Goal: Find specific page/section: Find specific page/section

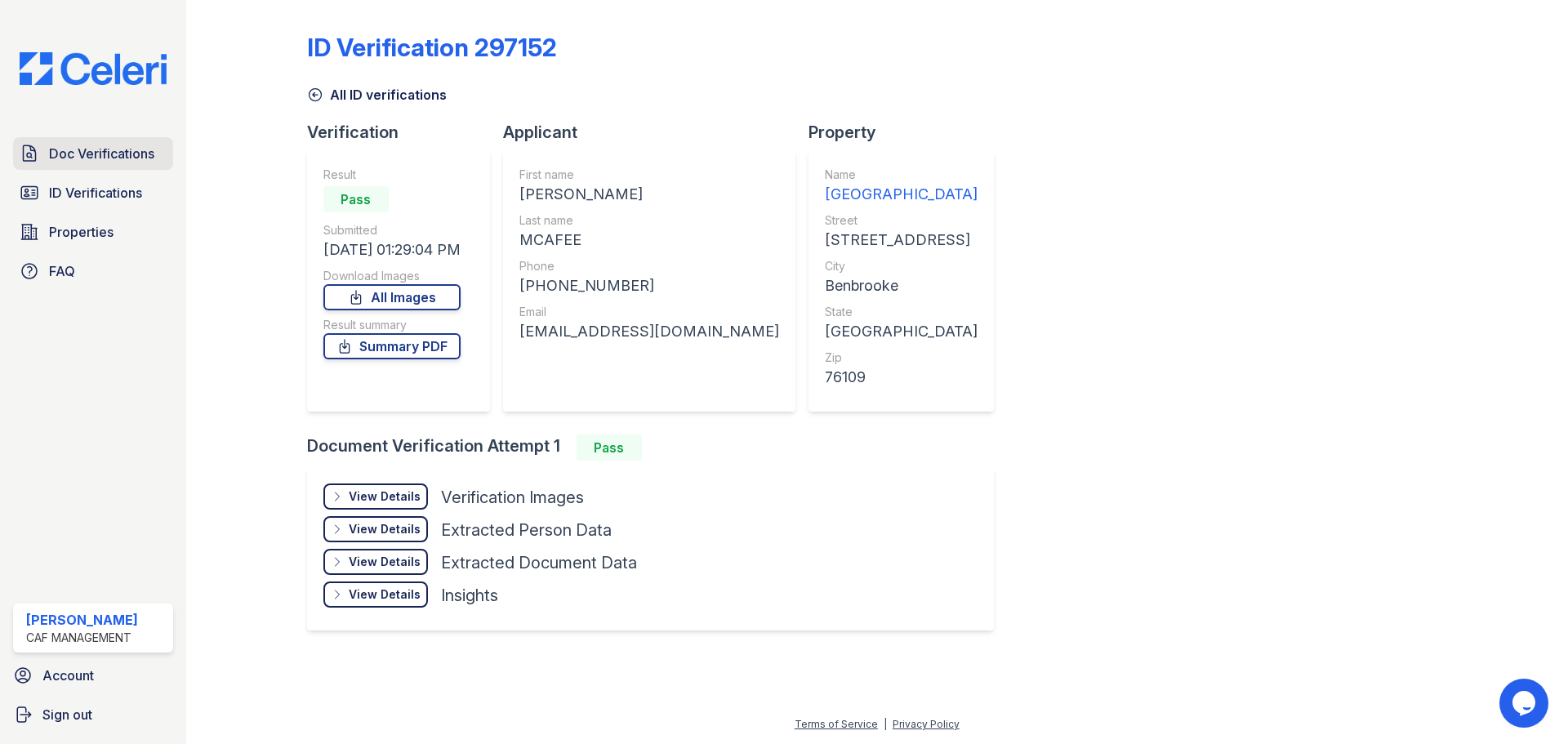
click at [89, 156] on span "Doc Verifications" at bounding box center [102, 153] width 105 height 20
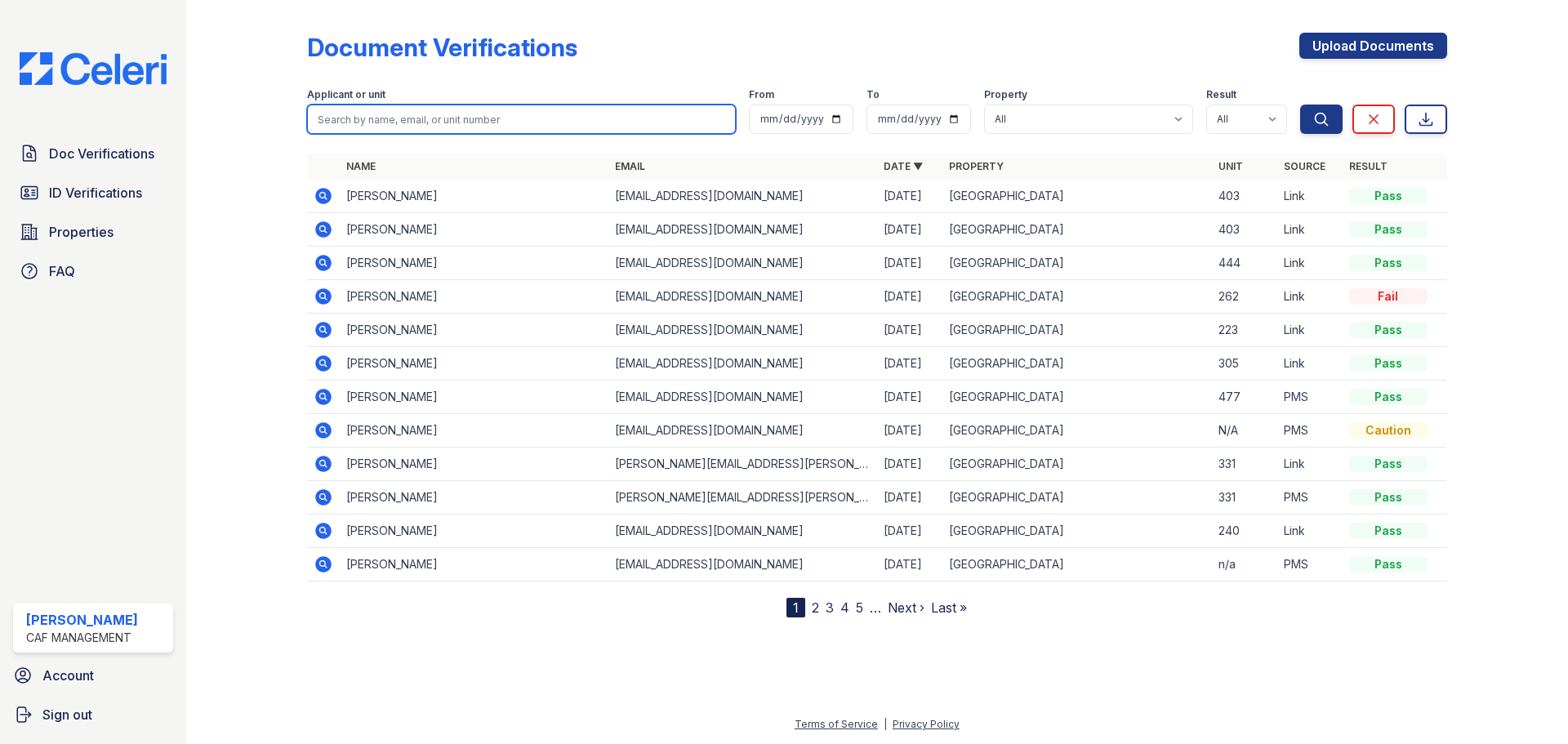
click at [390, 116] on input "search" at bounding box center [521, 119] width 429 height 30
paste input "[PERSON_NAME]"
type input "[PERSON_NAME]"
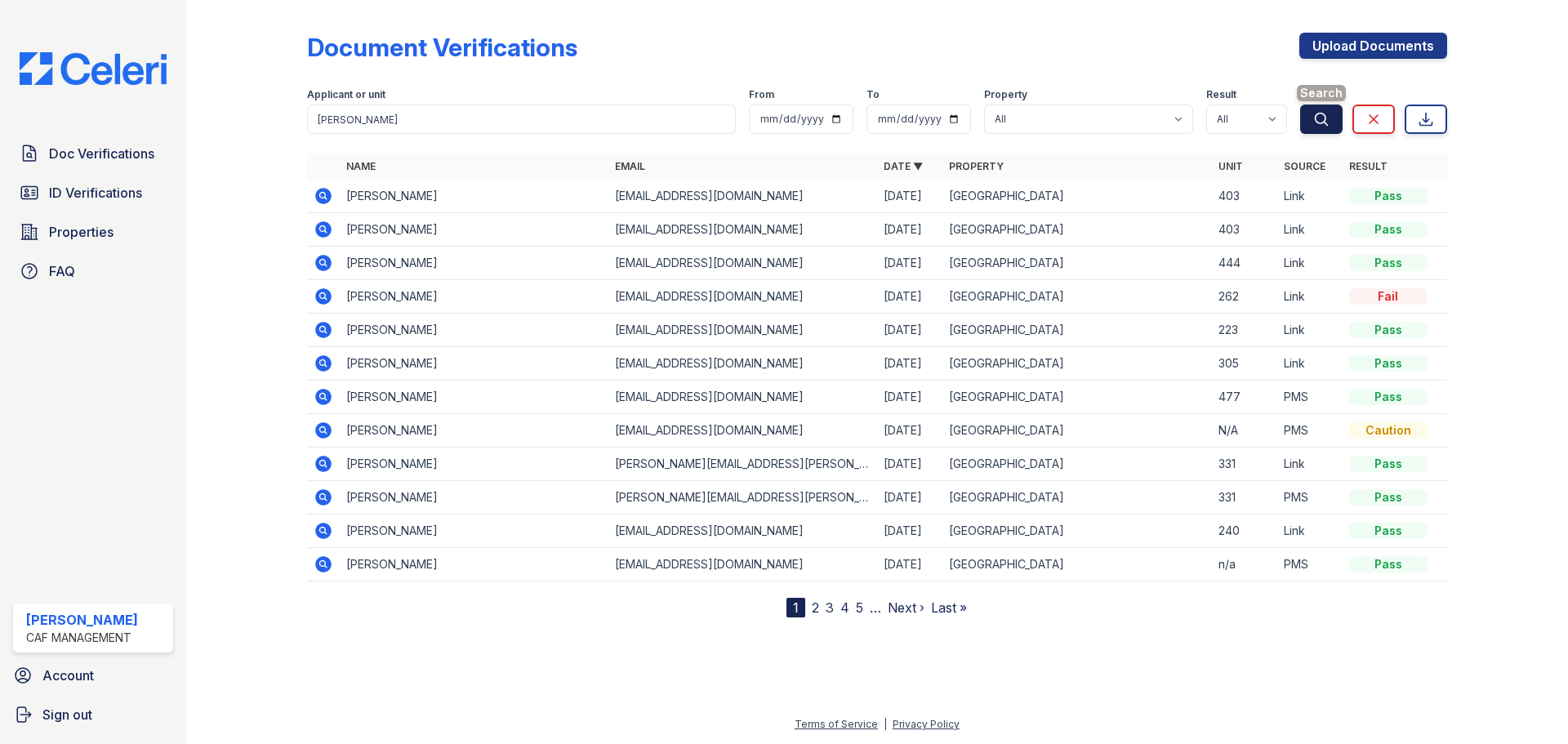
click at [1329, 115] on icon "submit" at bounding box center [1322, 119] width 16 height 16
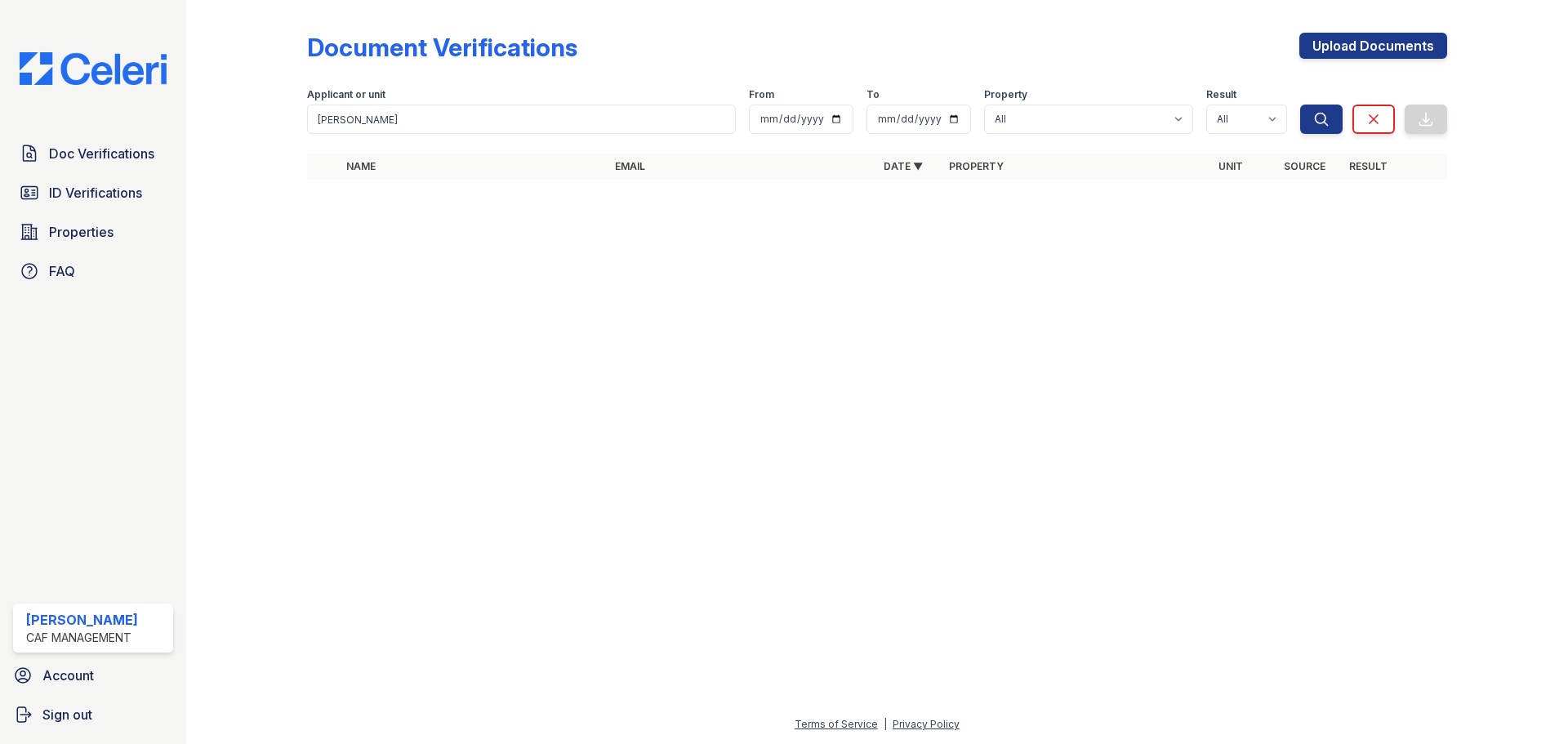
click at [381, 264] on div at bounding box center [877, 468] width 1330 height 492
drag, startPoint x: 90, startPoint y: 190, endPoint x: 109, endPoint y: 190, distance: 19.0
click at [92, 190] on span "ID Verifications" at bounding box center [95, 193] width 93 height 20
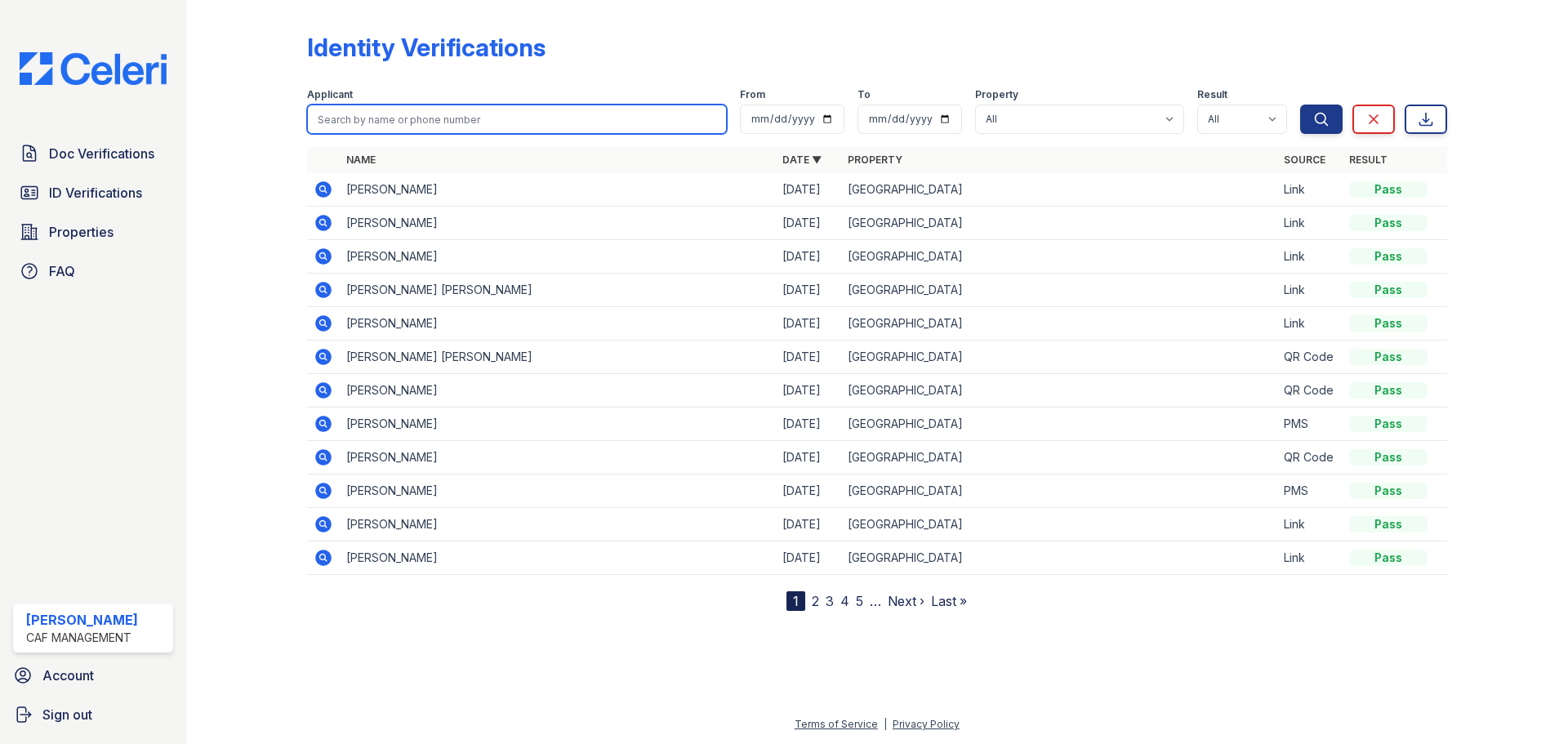
click at [450, 121] on input "search" at bounding box center [517, 119] width 420 height 30
paste input "Ibrahim, Jamal"
type input "Ibrahim, Jamal"
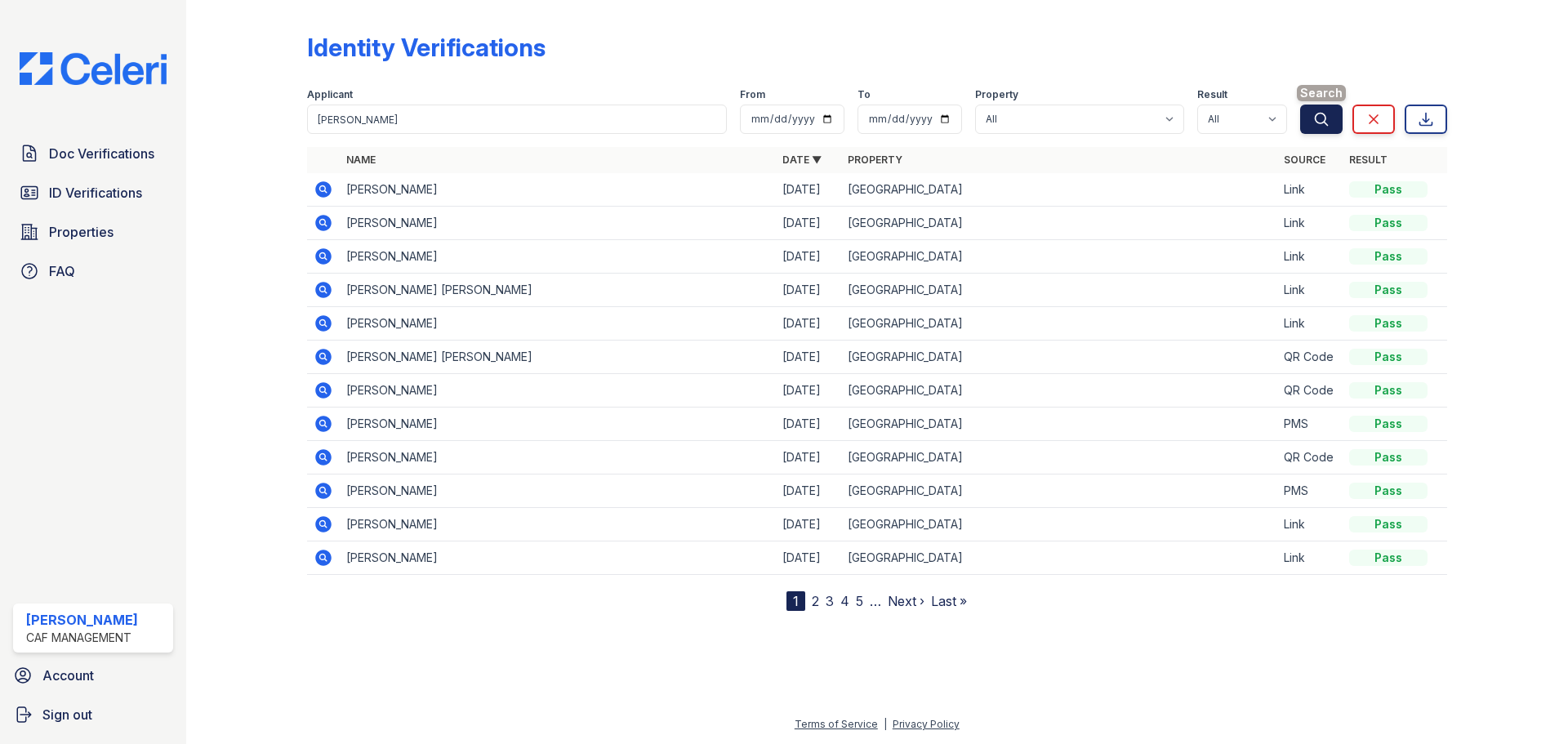
click at [1327, 117] on icon "submit" at bounding box center [1322, 119] width 16 height 16
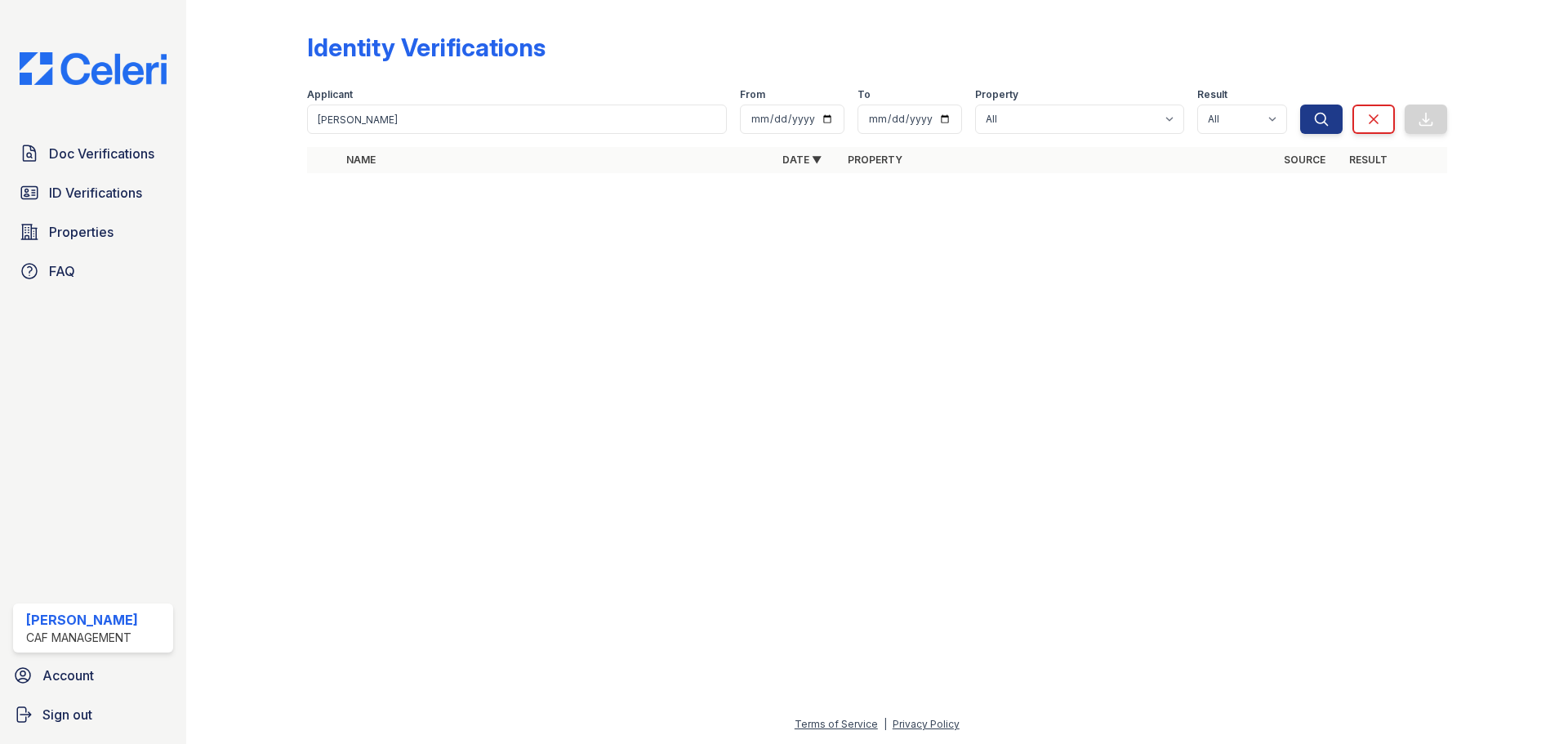
click at [123, 320] on div "Doc Verifications ID Verifications Properties FAQ Elda Torres CAF Management Ac…" at bounding box center [93, 372] width 186 height 744
click at [397, 121] on input "Ibrahim, Jamal" at bounding box center [517, 119] width 420 height 30
type input "Ibrahim"
click at [1301, 104] on button "Search" at bounding box center [1322, 119] width 43 height 30
click at [322, 192] on icon at bounding box center [323, 189] width 16 height 16
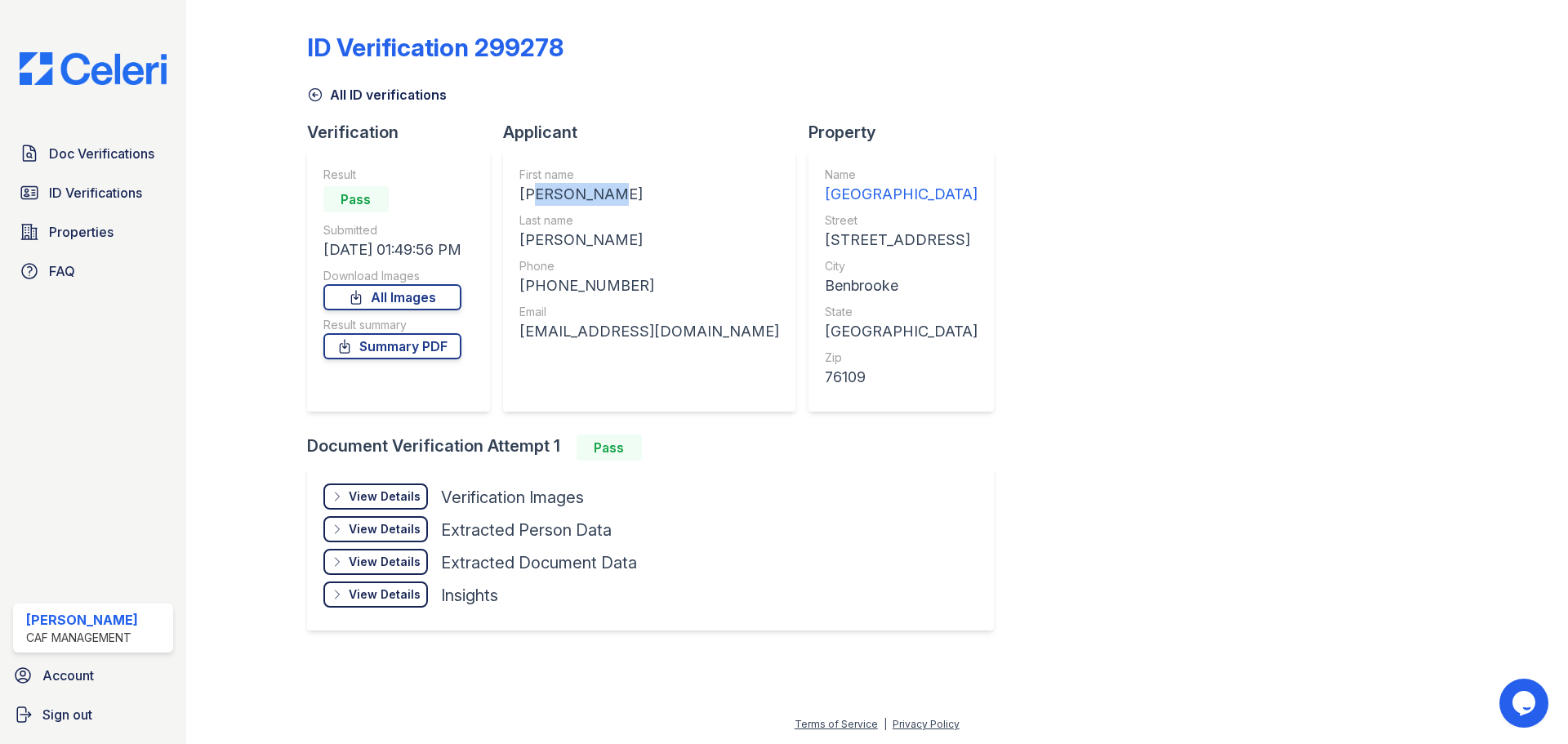
drag, startPoint x: 527, startPoint y: 192, endPoint x: 612, endPoint y: 198, distance: 85.2
click at [615, 196] on div "[PERSON_NAME]" at bounding box center [649, 194] width 260 height 23
click at [649, 231] on div "[PERSON_NAME]" at bounding box center [649, 240] width 260 height 23
drag, startPoint x: 524, startPoint y: 190, endPoint x: 629, endPoint y: 190, distance: 105.0
click at [629, 190] on div "[PERSON_NAME]" at bounding box center [649, 194] width 260 height 23
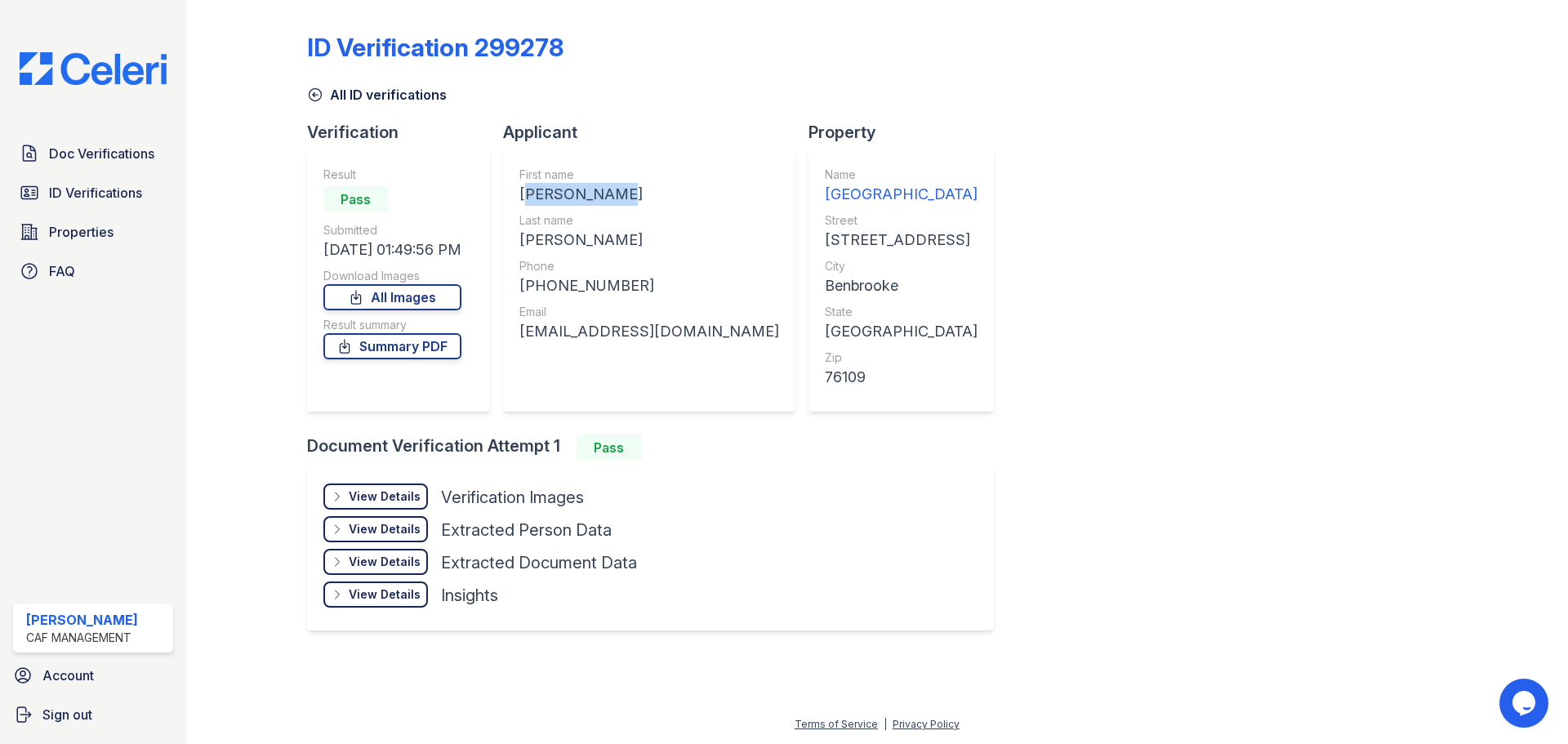
copy div "[PERSON_NAME]"
drag, startPoint x: 105, startPoint y: 170, endPoint x: 112, endPoint y: 161, distance: 11.4
click at [106, 170] on link "Doc Verifications" at bounding box center [93, 153] width 160 height 33
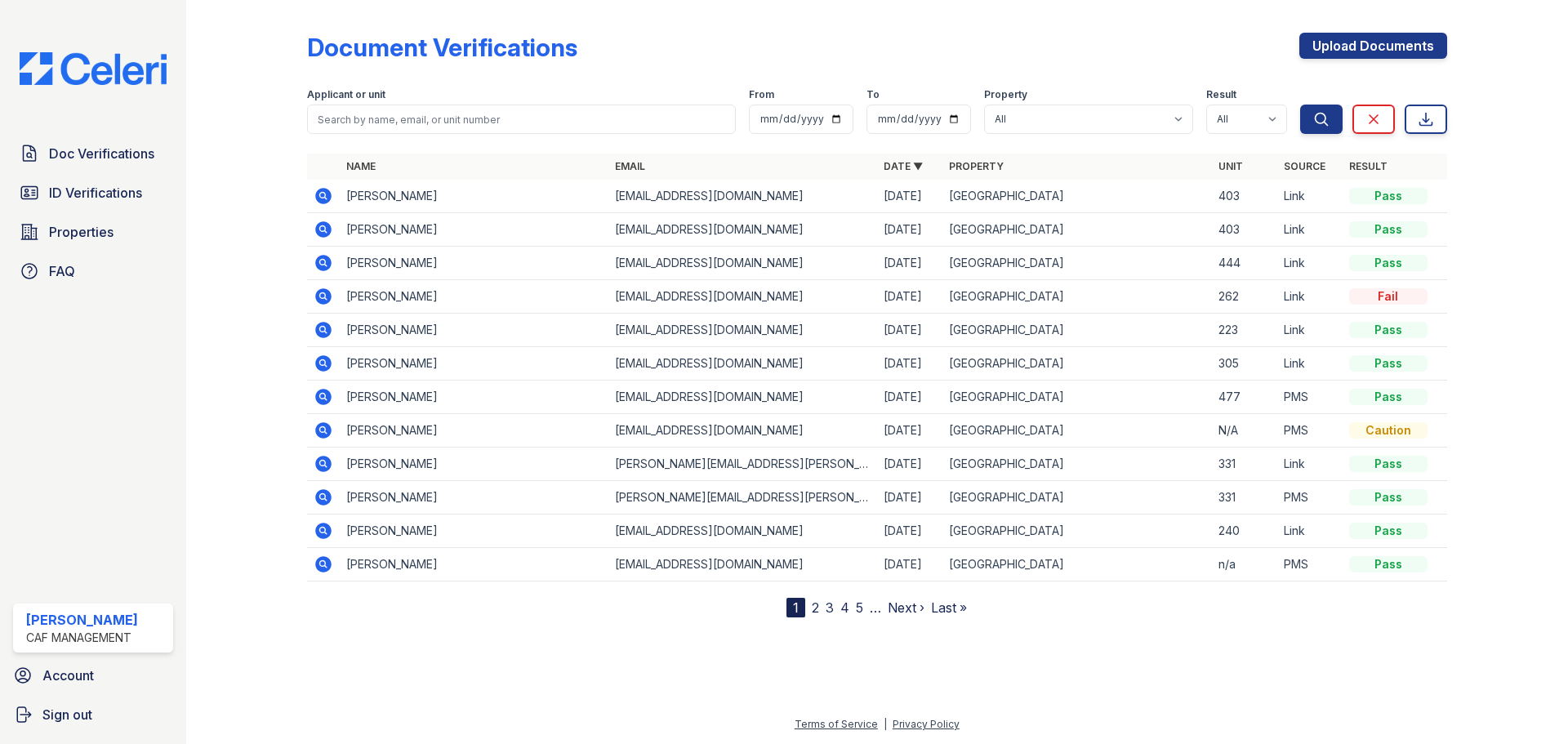
click at [112, 159] on span "Doc Verifications" at bounding box center [102, 153] width 105 height 20
click at [510, 117] on input "search" at bounding box center [521, 119] width 429 height 30
paste input "[PERSON_NAME]"
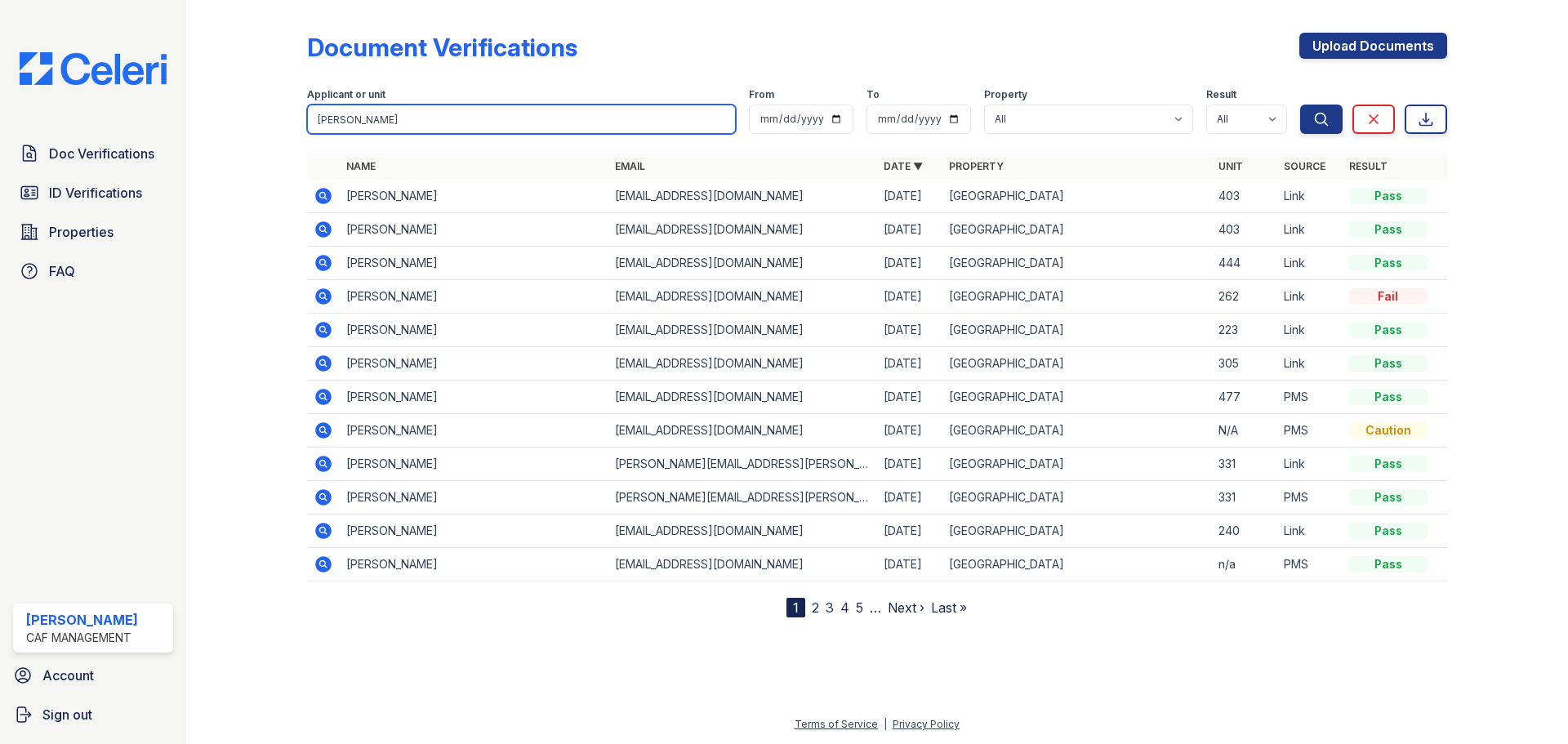
type input "[PERSON_NAME]"
click at [1301, 104] on button "Search" at bounding box center [1322, 119] width 43 height 30
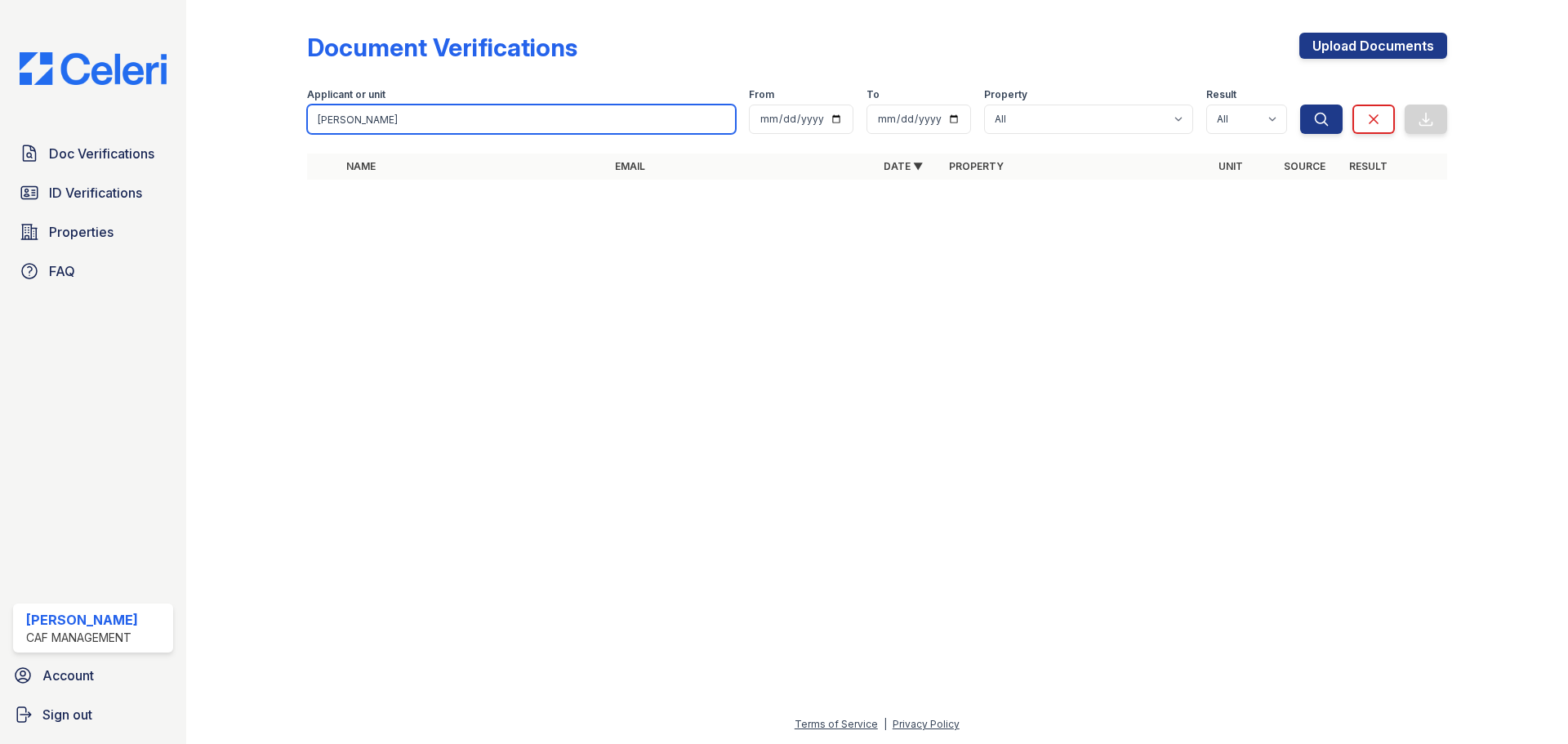
click at [447, 117] on input "[PERSON_NAME]" at bounding box center [521, 119] width 429 height 30
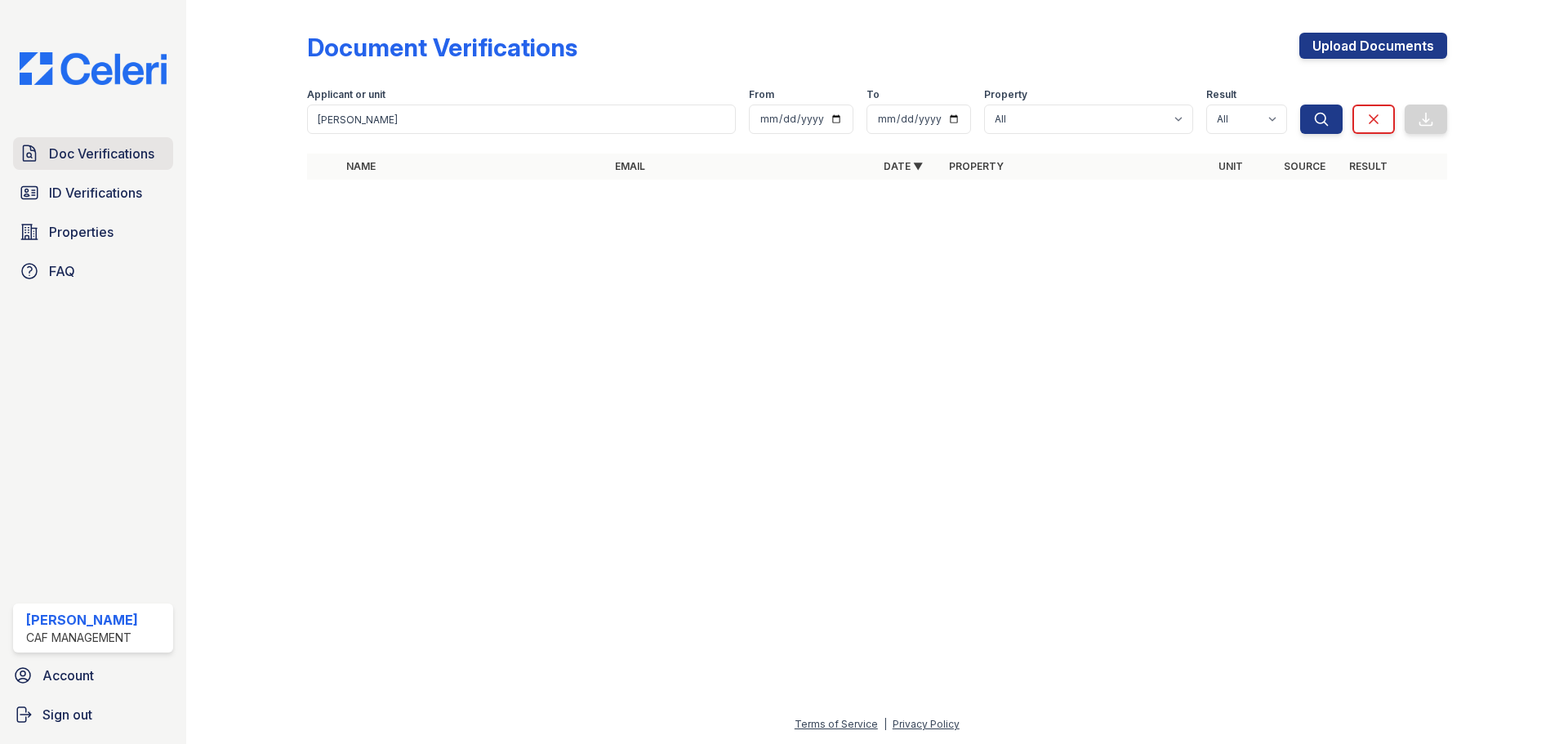
click at [148, 156] on span "Doc Verifications" at bounding box center [102, 153] width 105 height 20
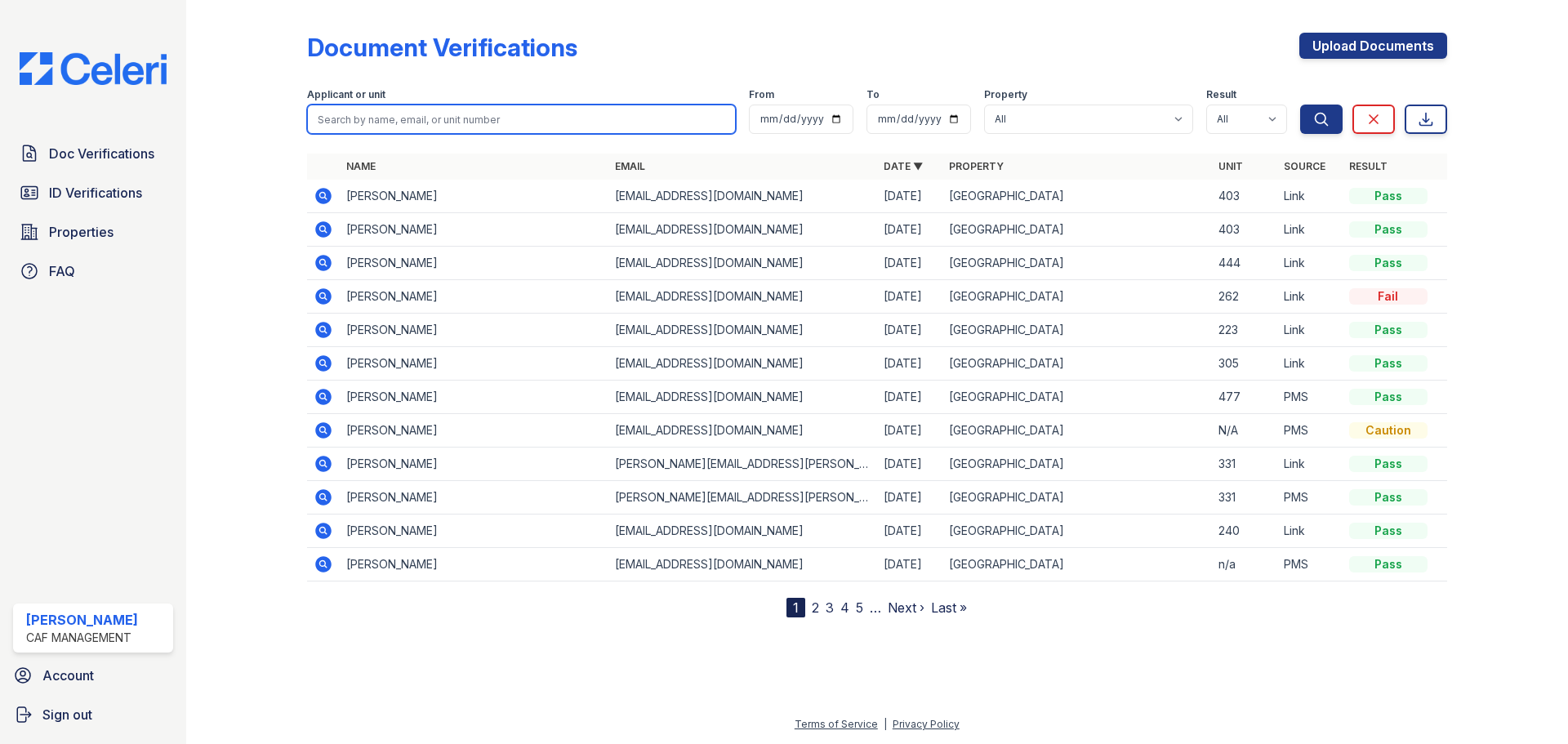
click at [465, 116] on input "search" at bounding box center [521, 119] width 429 height 30
paste input "[PERSON_NAME]"
type input "[PERSON_NAME]"
click at [1301, 104] on button "Search" at bounding box center [1322, 119] width 43 height 30
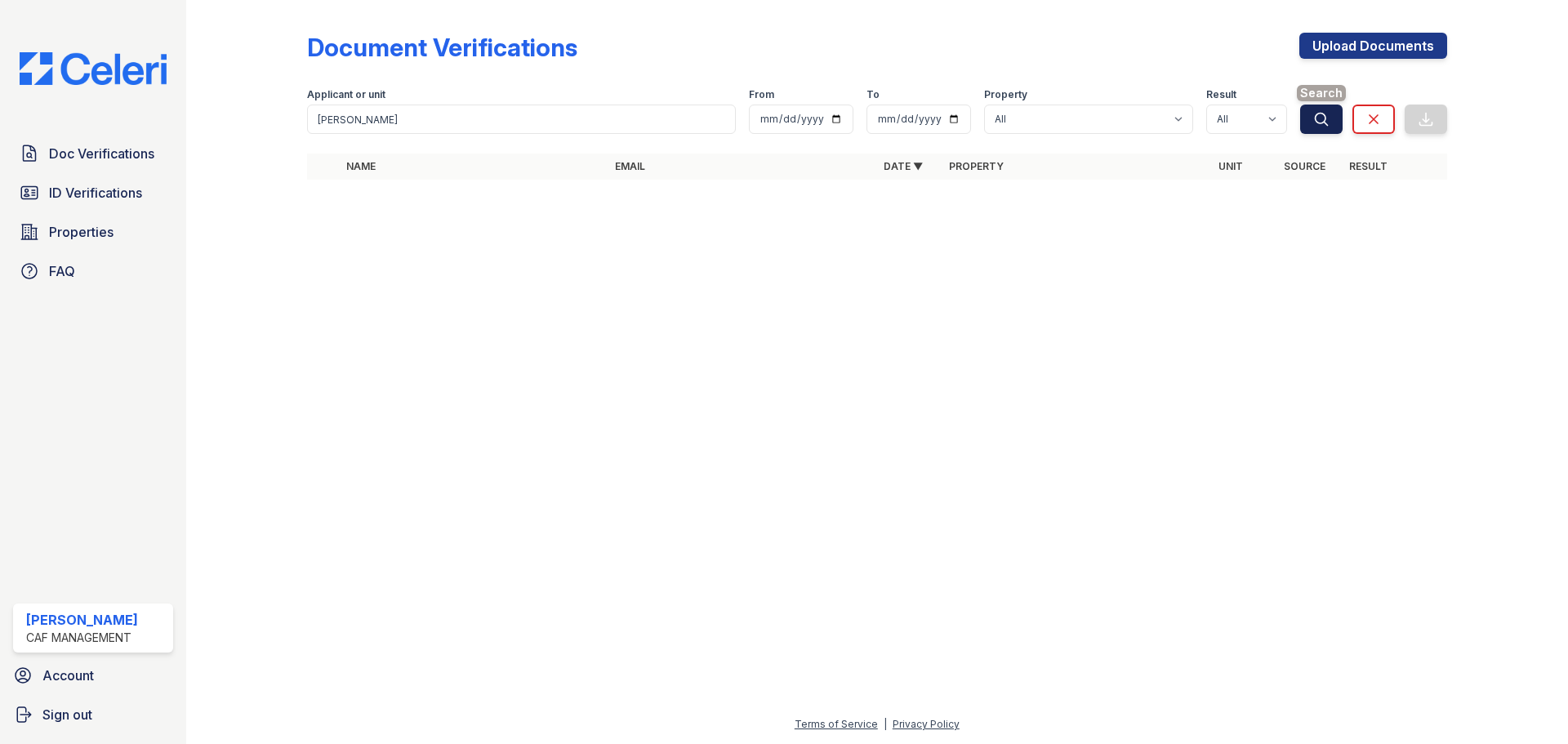
drag, startPoint x: 1327, startPoint y: 121, endPoint x: 1308, endPoint y: 113, distance: 20.6
click at [1326, 121] on icon "submit" at bounding box center [1322, 119] width 16 height 16
click at [89, 236] on span "Properties" at bounding box center [81, 232] width 65 height 20
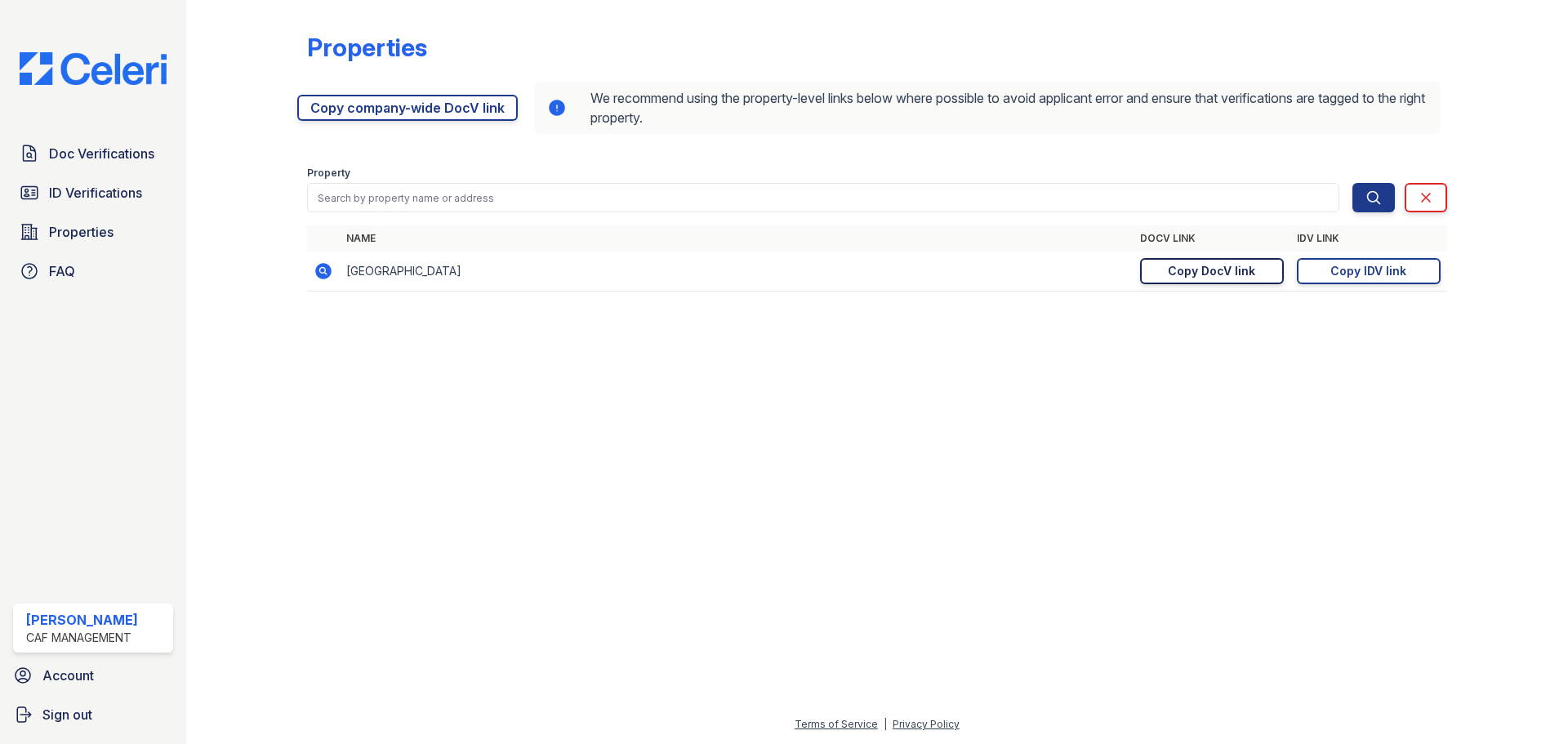
click at [1227, 273] on div "Copy DocV link" at bounding box center [1211, 272] width 88 height 16
